Goal: Task Accomplishment & Management: Use online tool/utility

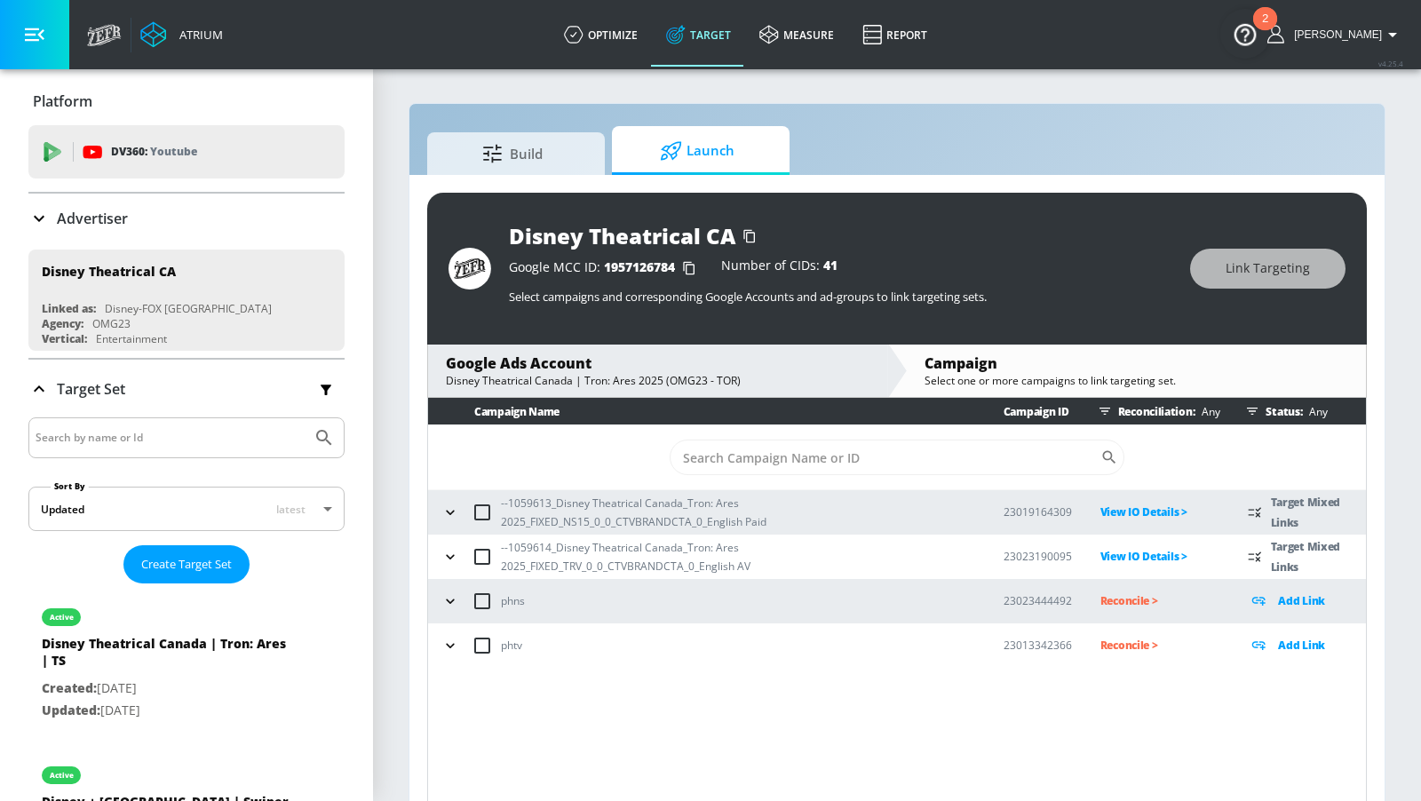
click at [439, 504] on button "button" at bounding box center [450, 512] width 27 height 27
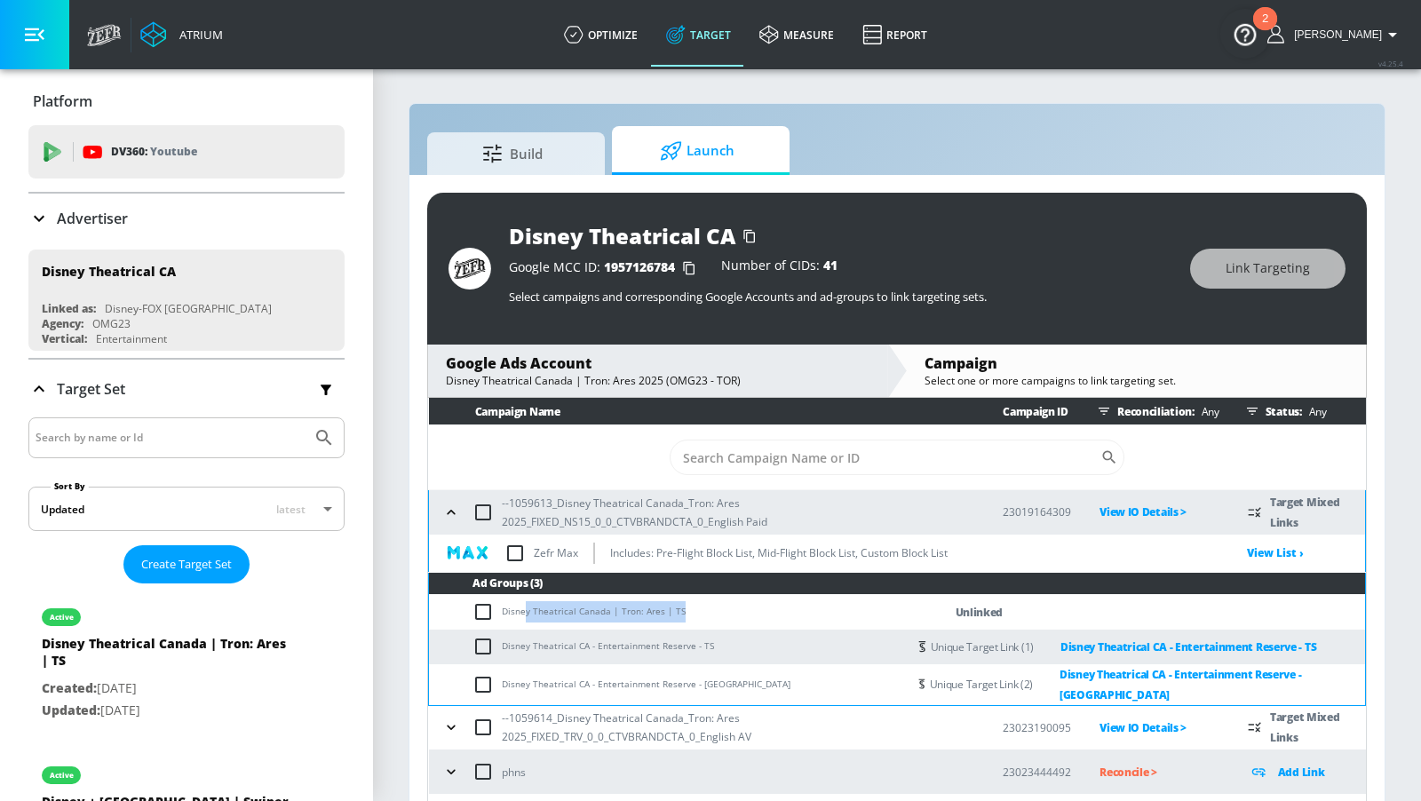
drag, startPoint x: 706, startPoint y: 613, endPoint x: 522, endPoint y: 612, distance: 183.8
click at [522, 612] on td "Disney Theatrical Canada | Tron: Ares | TS" at bounding box center [668, 612] width 478 height 35
drag, startPoint x: 575, startPoint y: 610, endPoint x: 602, endPoint y: 607, distance: 27.7
click at [575, 610] on td "Disney Theatrical Canada | Tron: Ares | TS" at bounding box center [668, 612] width 478 height 35
click at [489, 609] on input "checkbox" at bounding box center [486, 611] width 29 height 21
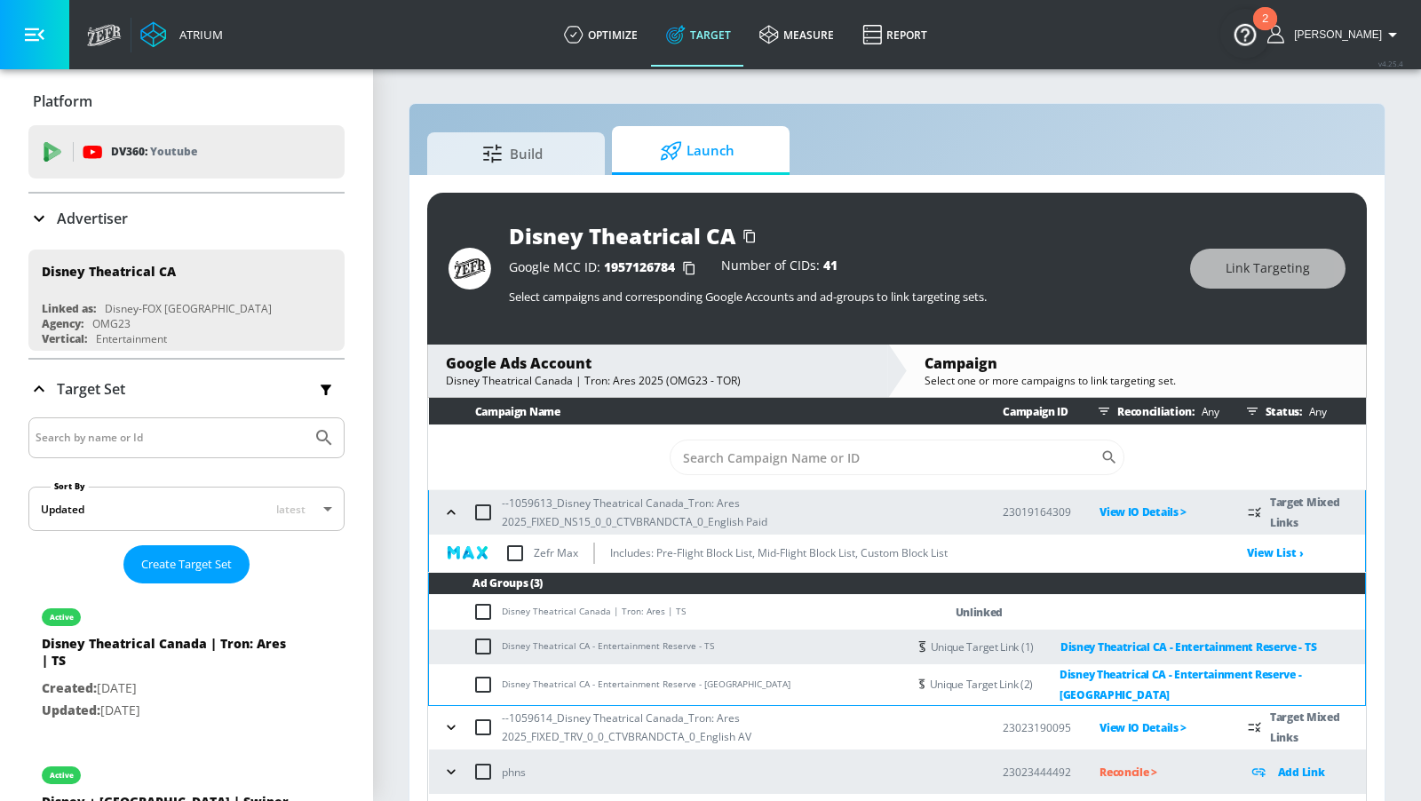
checkbox input "true"
click at [1224, 278] on button "Link Targeting" at bounding box center [1267, 269] width 155 height 40
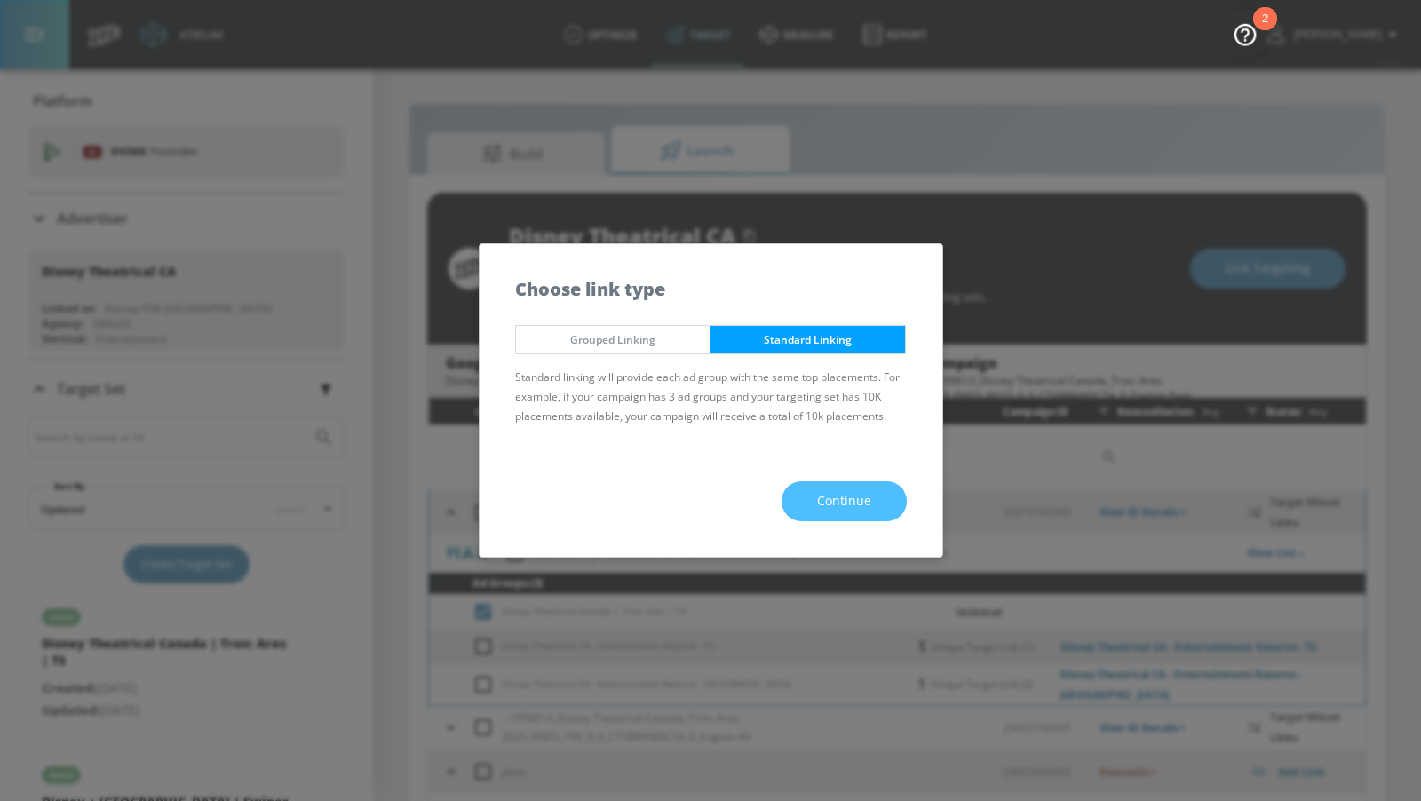
click at [859, 512] on button "Continue" at bounding box center [843, 501] width 125 height 40
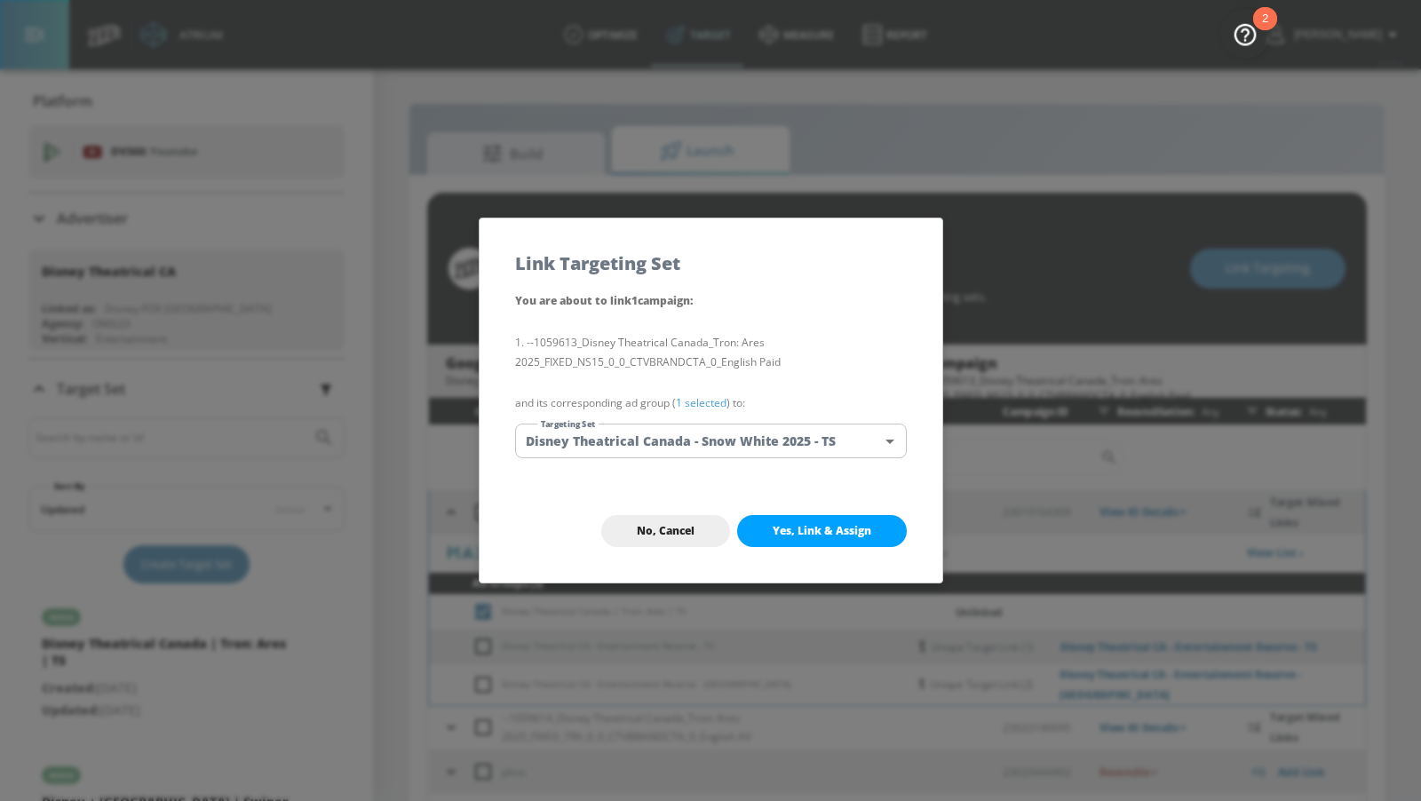
click at [682, 435] on body "Atrium optimize Target measure Report optimize Target measure Report v 4.25.4 […" at bounding box center [710, 413] width 1421 height 827
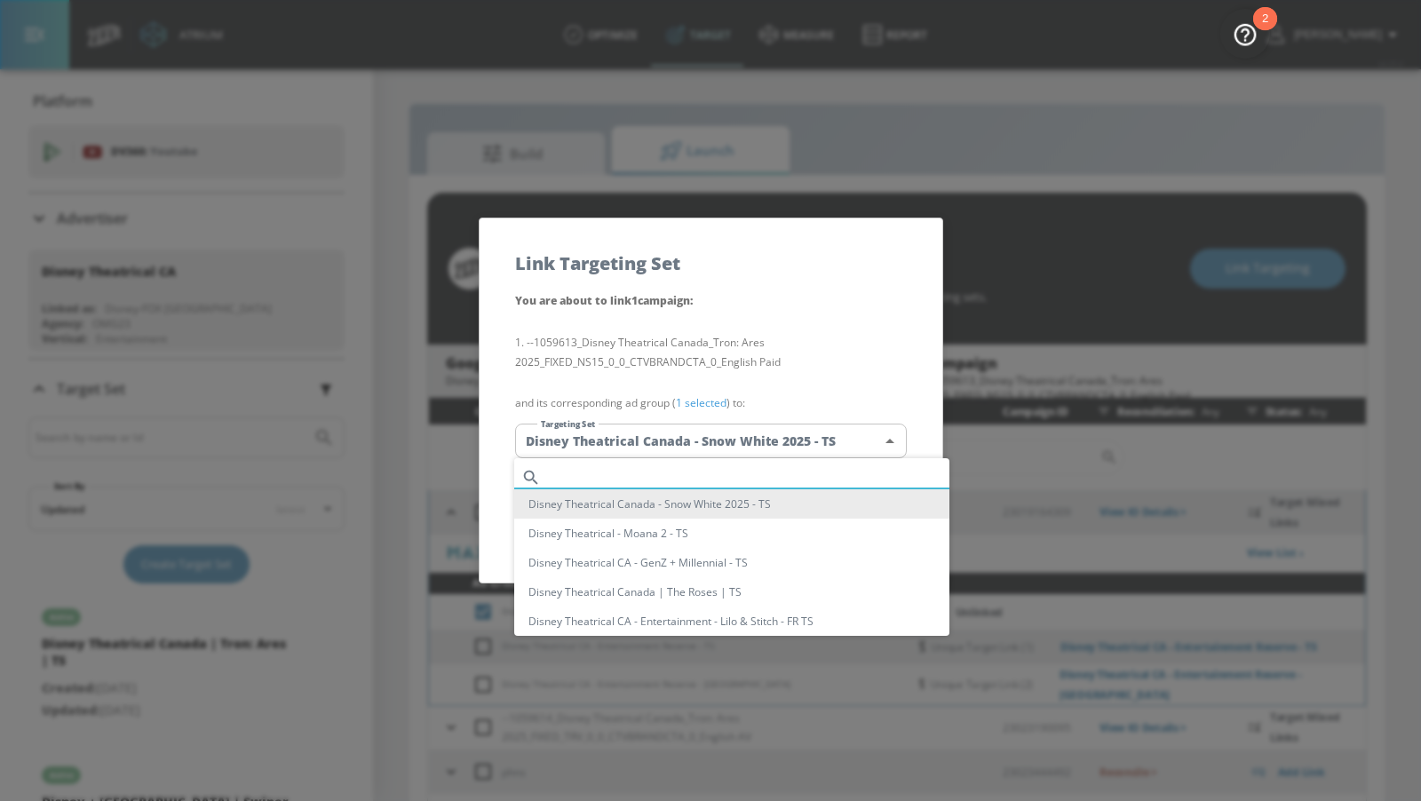
click at [645, 467] on input "text" at bounding box center [748, 477] width 401 height 24
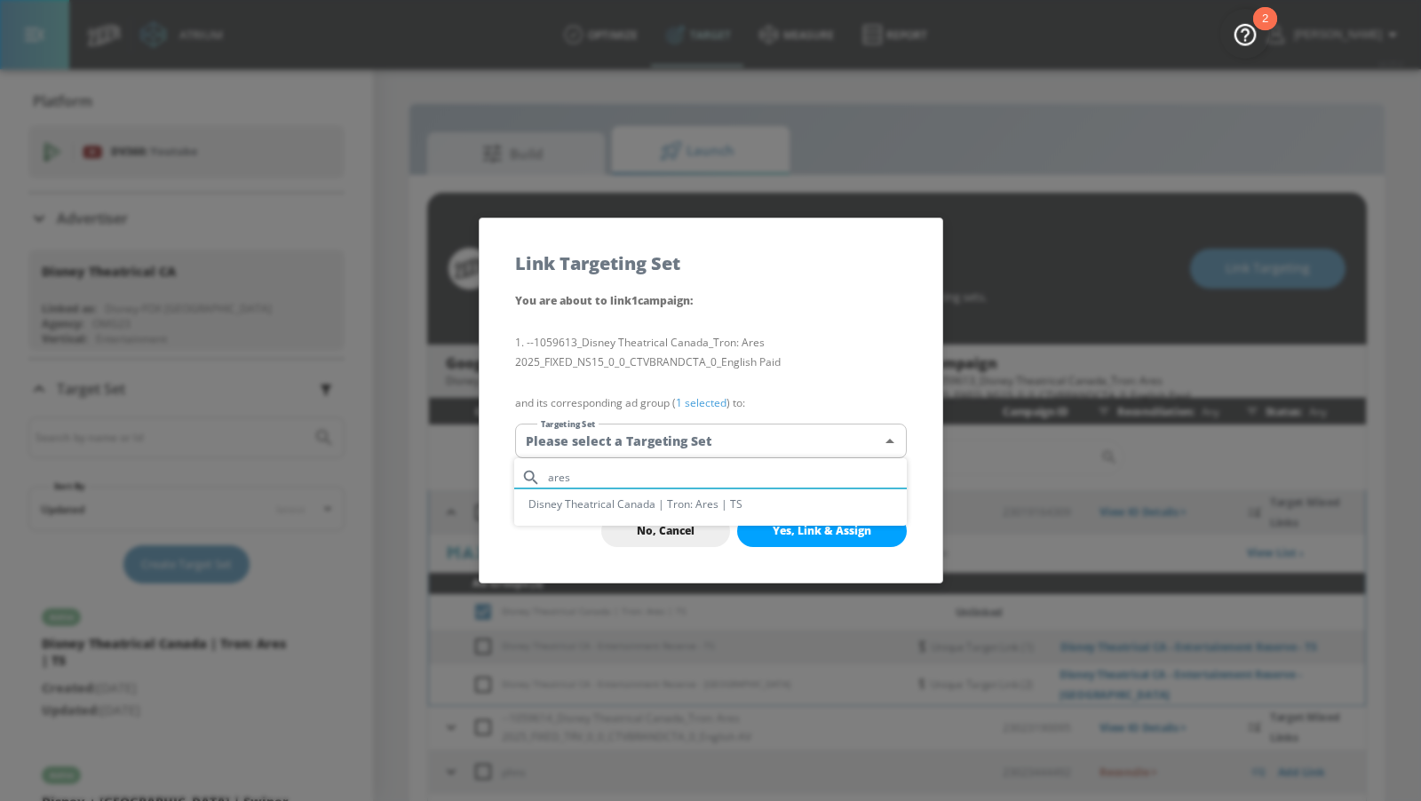
type input "ares"
click at [663, 498] on li "Disney Theatrical Canada | Tron: Ares | TS" at bounding box center [710, 503] width 393 height 29
type input "cca6ceca-9113-4071-a224-214979ecbcf4"
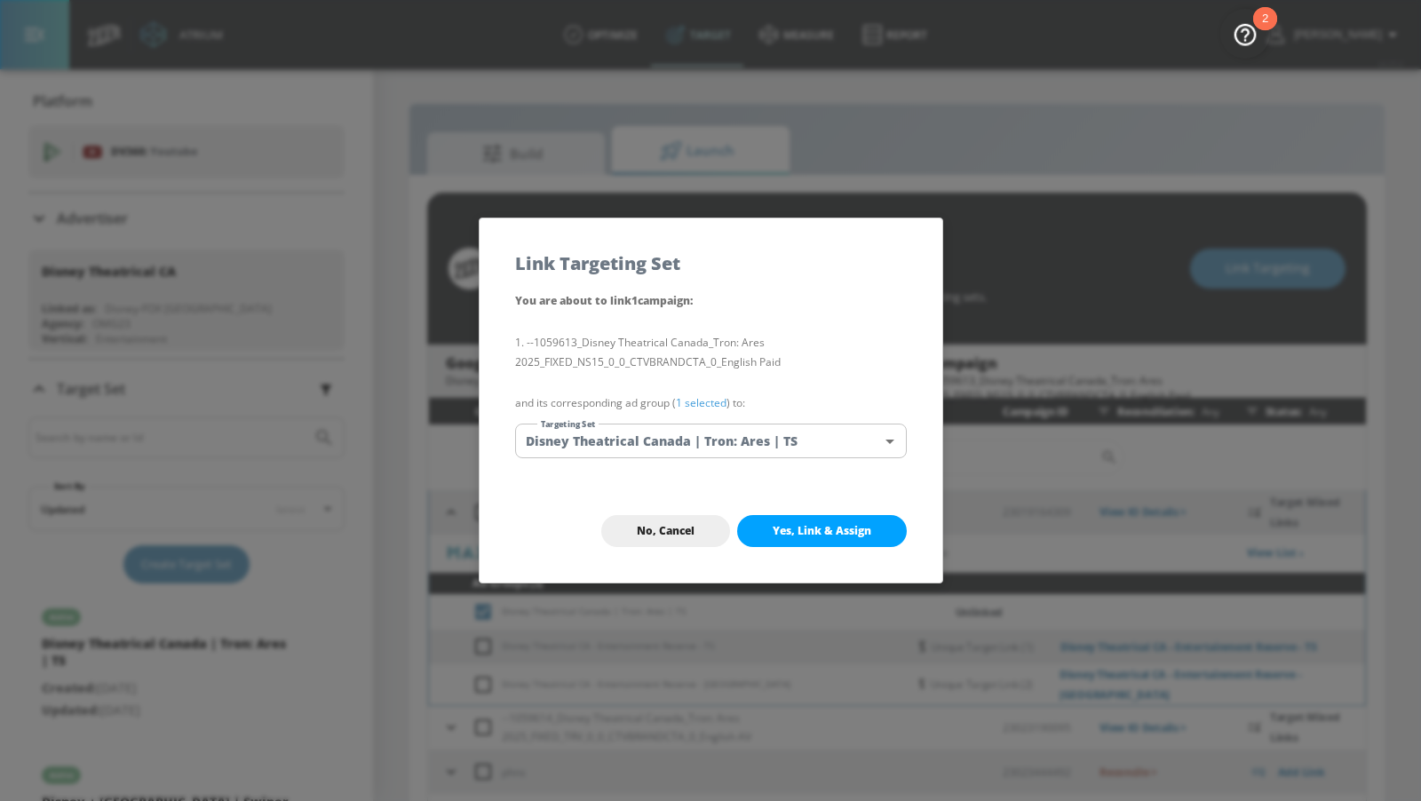
click at [801, 531] on span "Yes, Link & Assign" at bounding box center [822, 531] width 99 height 14
checkbox input "false"
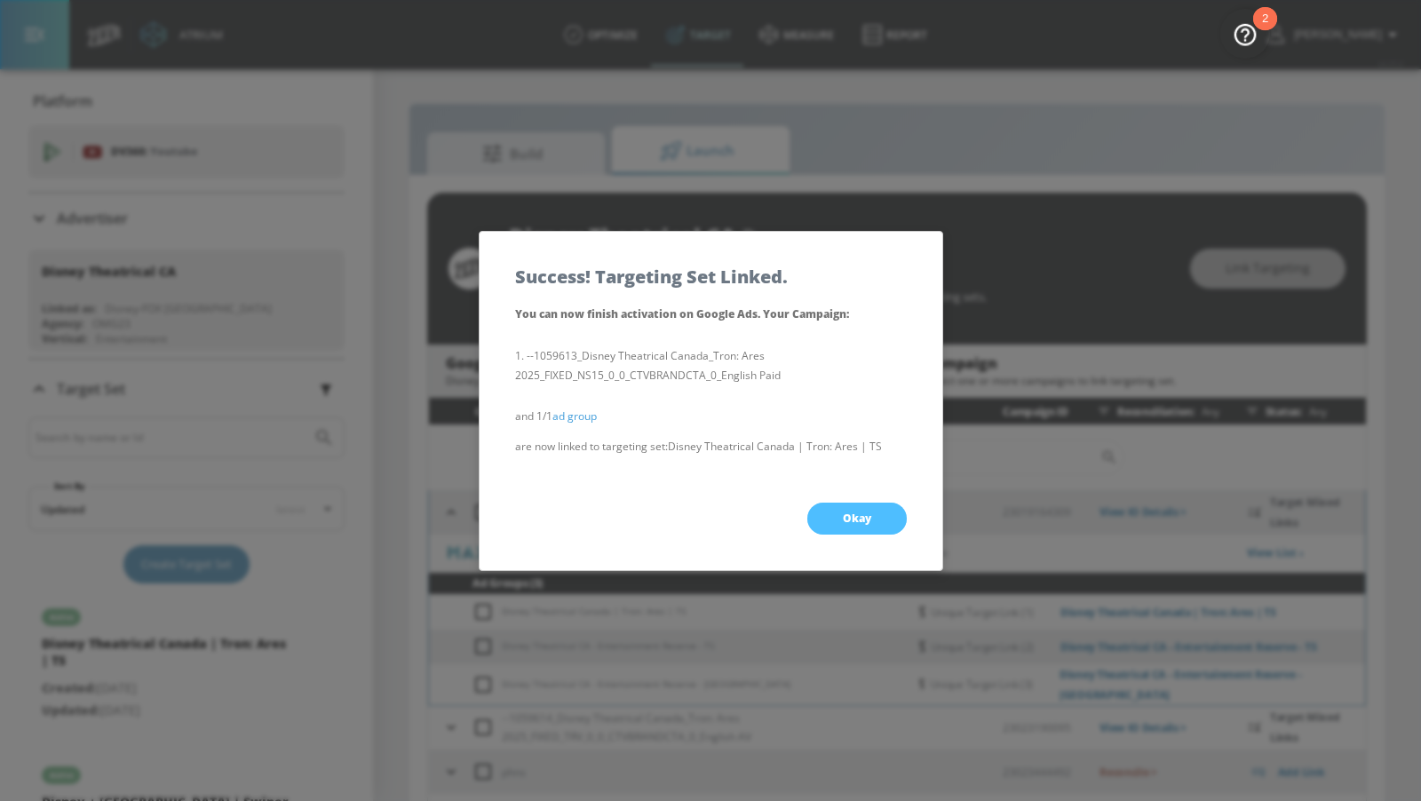
click at [845, 518] on span "Okay" at bounding box center [857, 519] width 28 height 14
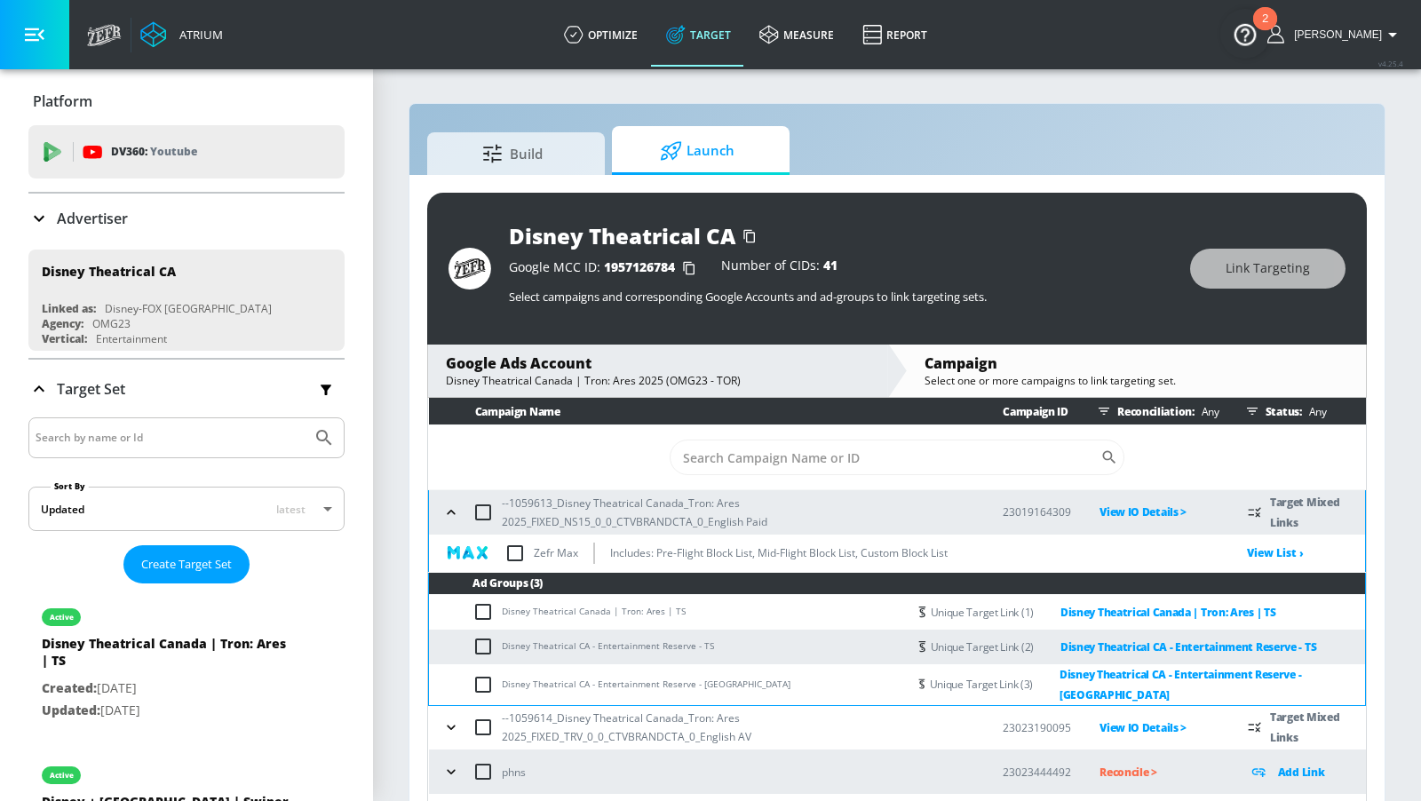
scroll to position [23, 0]
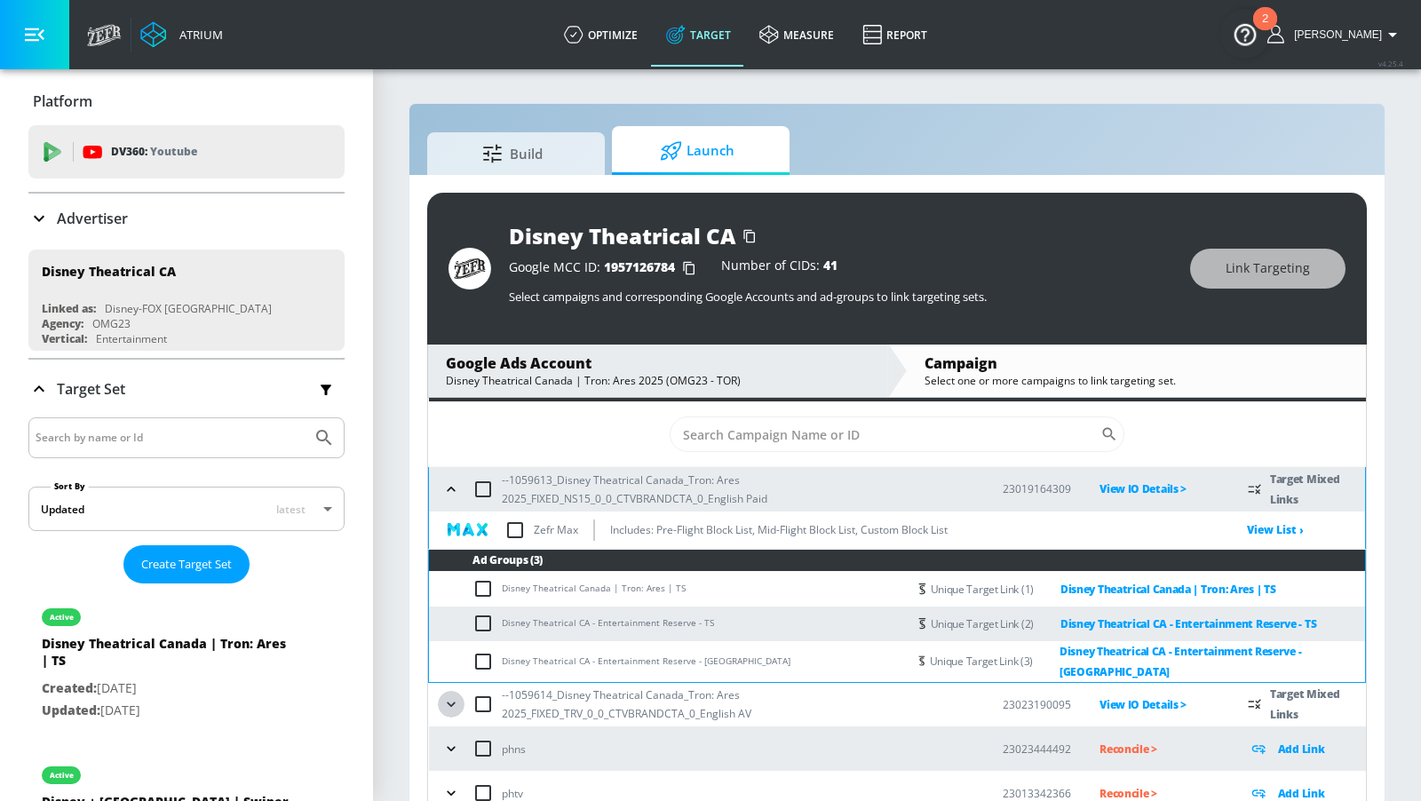
click at [452, 695] on icon "button" at bounding box center [451, 704] width 18 height 18
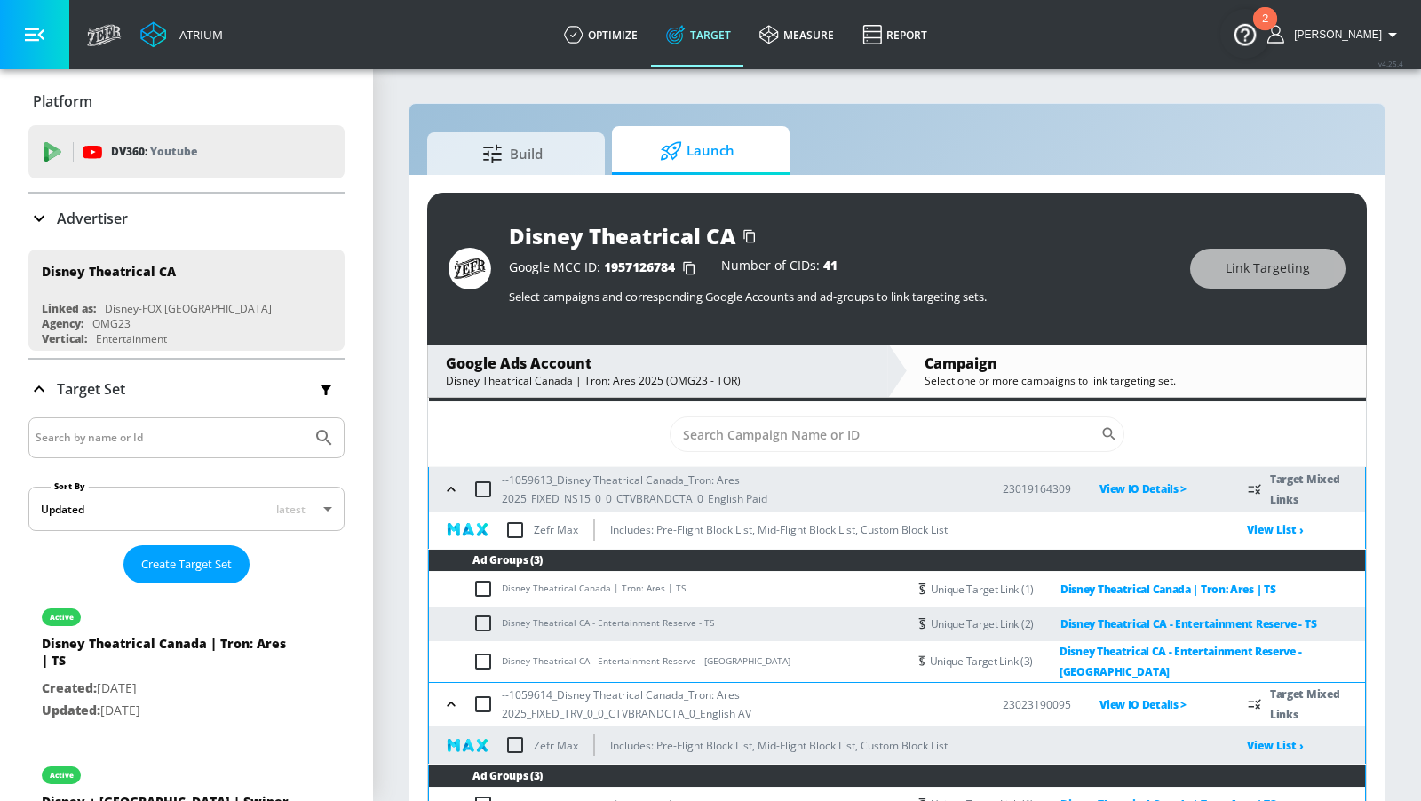
scroll to position [187, 0]
